Goal: Find specific page/section

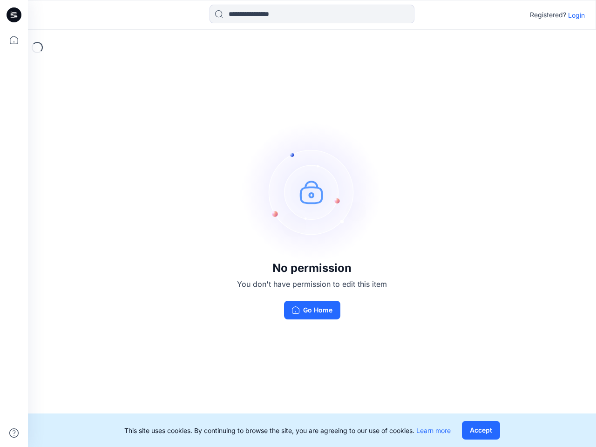
click at [298, 223] on img at bounding box center [312, 192] width 140 height 140
click at [14, 15] on icon at bounding box center [15, 15] width 4 height 0
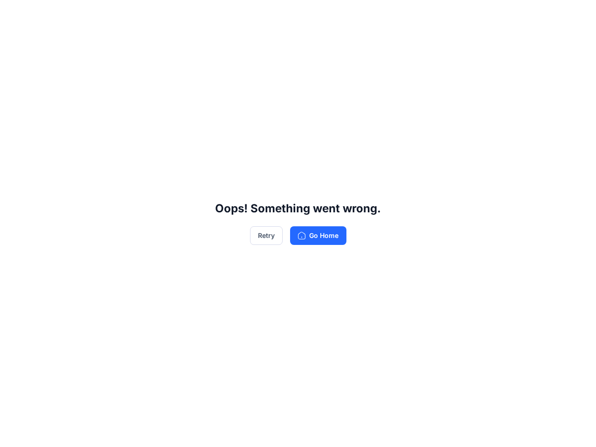
click at [14, 40] on div "Oops! Something went wrong. Retry Go Home" at bounding box center [298, 223] width 596 height 447
click at [14, 433] on div "Oops! Something went wrong. Retry Go Home" at bounding box center [298, 223] width 596 height 447
click at [312, 14] on div "Oops! Something went wrong. Retry Go Home" at bounding box center [298, 223] width 596 height 447
click at [576, 15] on div "Oops! Something went wrong. Retry Go Home" at bounding box center [298, 223] width 596 height 447
click at [480, 430] on div "Oops! Something went wrong. Retry Go Home" at bounding box center [298, 223] width 596 height 447
